Goal: Task Accomplishment & Management: Use online tool/utility

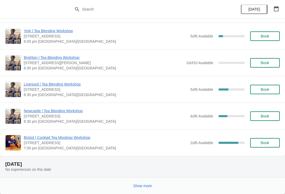
scroll to position [592, 0]
click at [145, 188] on button "Show more" at bounding box center [142, 185] width 23 height 9
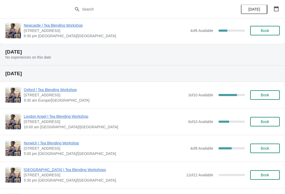
scroll to position [1245, 0]
click at [268, 94] on span "Book" at bounding box center [265, 95] width 8 height 4
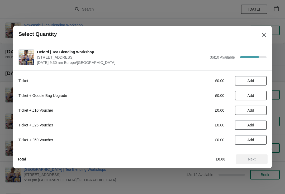
click at [250, 77] on button "Add" at bounding box center [251, 80] width 32 height 9
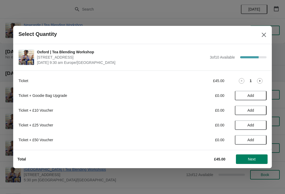
click at [253, 160] on span "Next" at bounding box center [252, 159] width 8 height 4
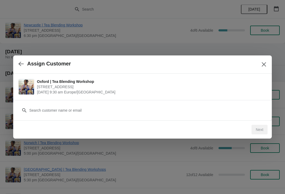
click at [265, 66] on icon "Close" at bounding box center [263, 64] width 5 height 5
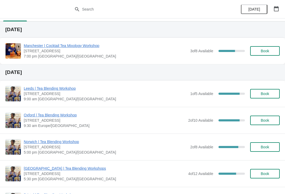
scroll to position [12, 0]
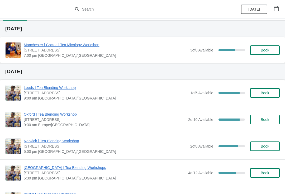
click at [69, 115] on span "Oxford | Tea Blending Workshop" at bounding box center [105, 114] width 162 height 5
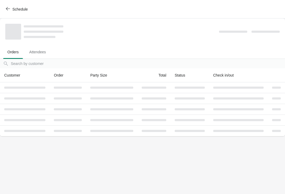
scroll to position [0, 0]
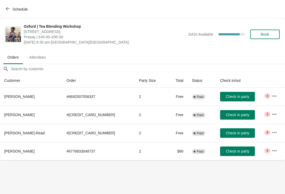
click at [273, 98] on icon "button" at bounding box center [274, 95] width 5 height 5
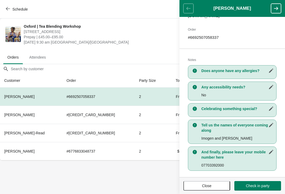
scroll to position [81, 0]
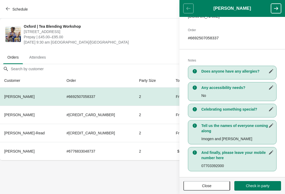
click at [212, 185] on span "Close" at bounding box center [206, 186] width 37 height 4
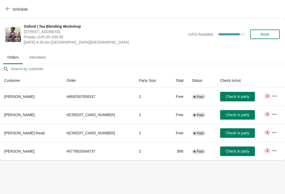
click at [274, 115] on icon "button" at bounding box center [274, 114] width 5 height 5
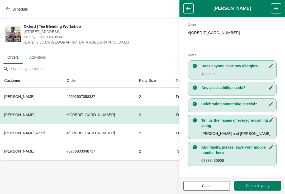
click at [213, 185] on span "Close" at bounding box center [206, 186] width 37 height 4
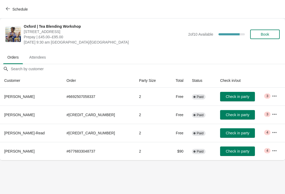
click at [273, 132] on icon "button" at bounding box center [274, 132] width 4 height 1
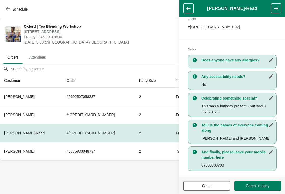
scroll to position [92, 0]
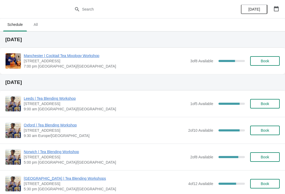
scroll to position [2, 0]
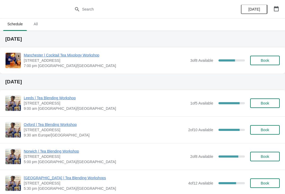
click at [68, 127] on span "Oxford | Tea Blending Workshop" at bounding box center [105, 124] width 162 height 5
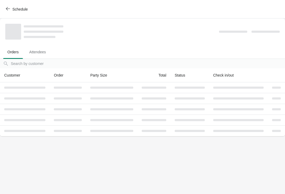
scroll to position [0, 0]
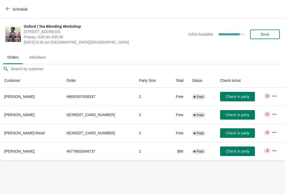
click at [273, 151] on icon "button" at bounding box center [274, 150] width 4 height 1
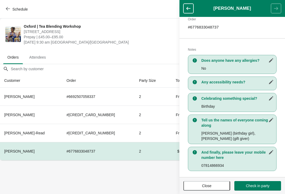
scroll to position [86, 0]
click at [207, 184] on span "Close" at bounding box center [206, 186] width 9 height 4
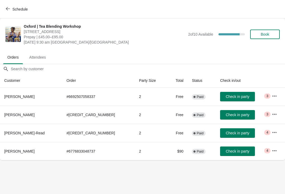
click at [272, 111] on button "button" at bounding box center [274, 114] width 9 height 9
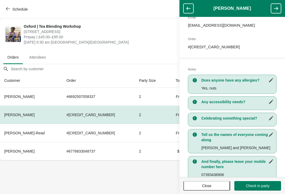
scroll to position [70, 0]
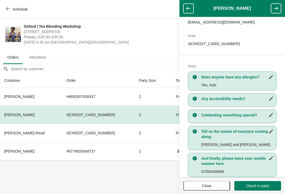
click at [205, 187] on span "Close" at bounding box center [206, 186] width 9 height 4
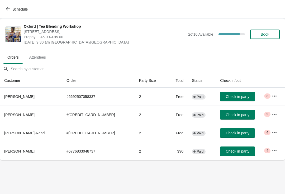
click at [275, 95] on icon "button" at bounding box center [274, 95] width 5 height 5
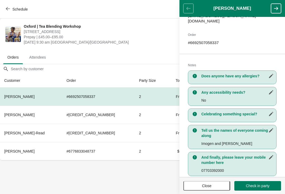
scroll to position [78, 0]
